Goal: Obtain resource: Obtain resource

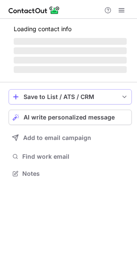
scroll to position [173, 137]
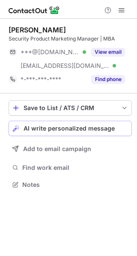
scroll to position [179, 137]
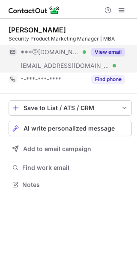
click at [110, 51] on button "View email" at bounding box center [108, 52] width 34 height 9
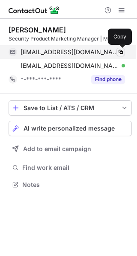
click at [120, 50] on span at bounding box center [120, 52] width 7 height 7
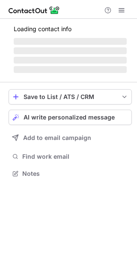
scroll to position [179, 137]
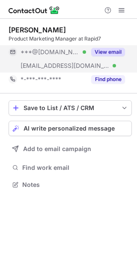
click at [120, 50] on button "View email" at bounding box center [108, 52] width 34 height 9
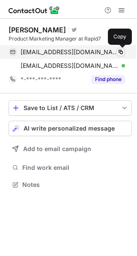
click at [122, 52] on span at bounding box center [120, 52] width 7 height 7
